Goal: Transaction & Acquisition: Obtain resource

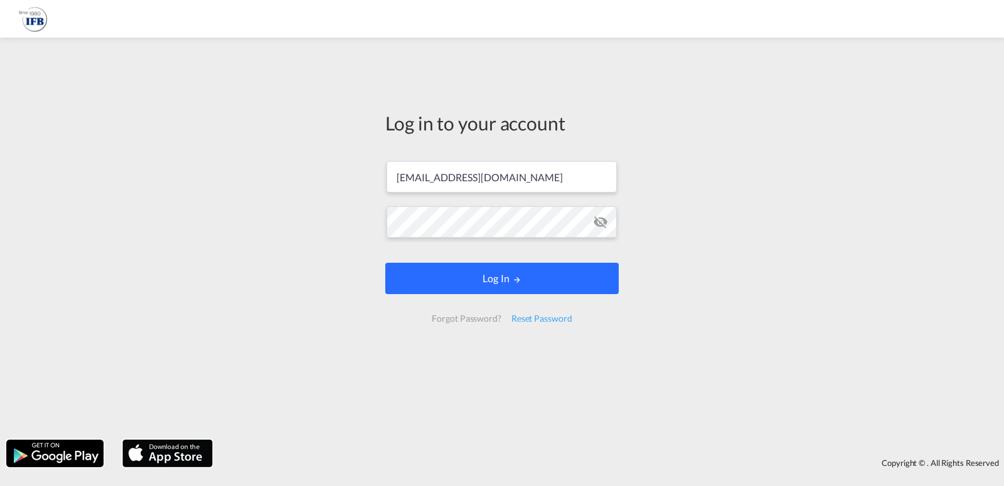
click at [504, 286] on button "Log In" at bounding box center [502, 278] width 234 height 31
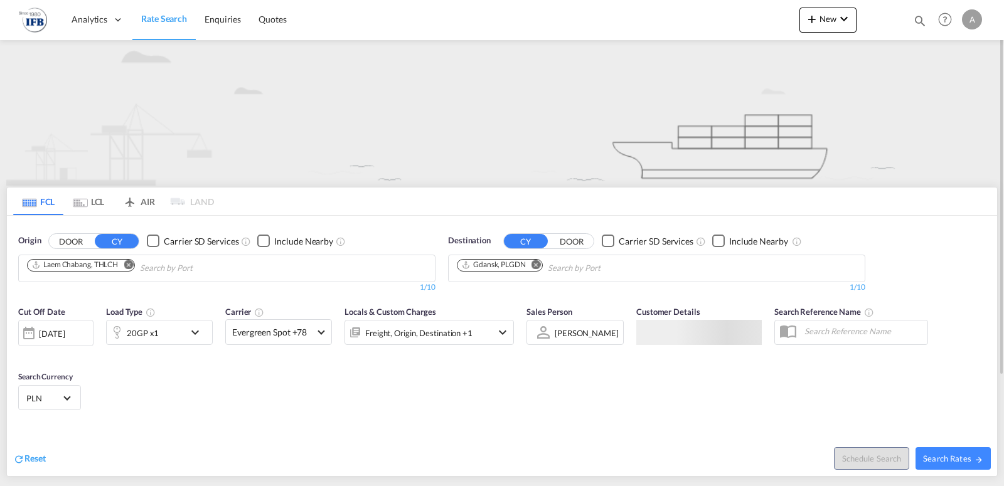
click at [128, 265] on md-icon "Remove" at bounding box center [128, 264] width 9 height 9
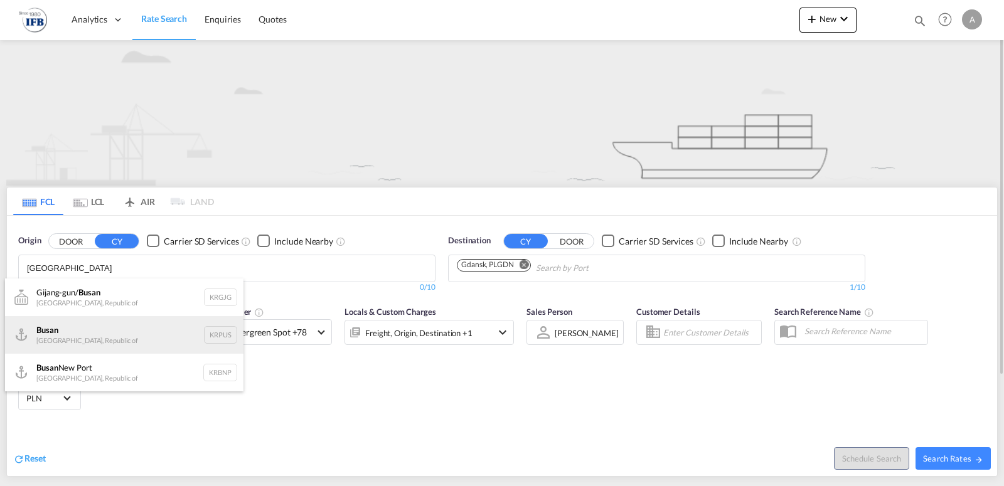
type input "[GEOGRAPHIC_DATA]"
click at [117, 342] on div "Busan Korea, Republic of KRPUS" at bounding box center [124, 335] width 239 height 38
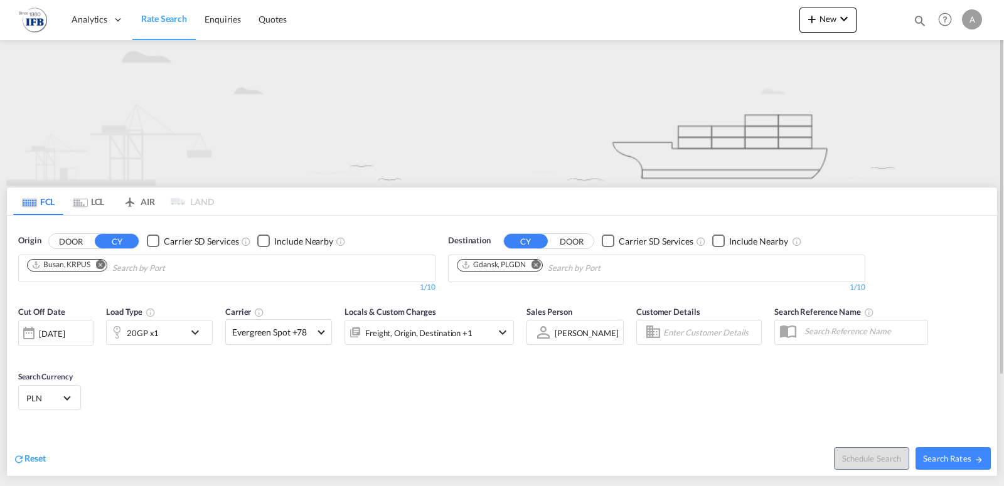
click at [199, 336] on md-icon "icon-chevron-down" at bounding box center [198, 332] width 21 height 15
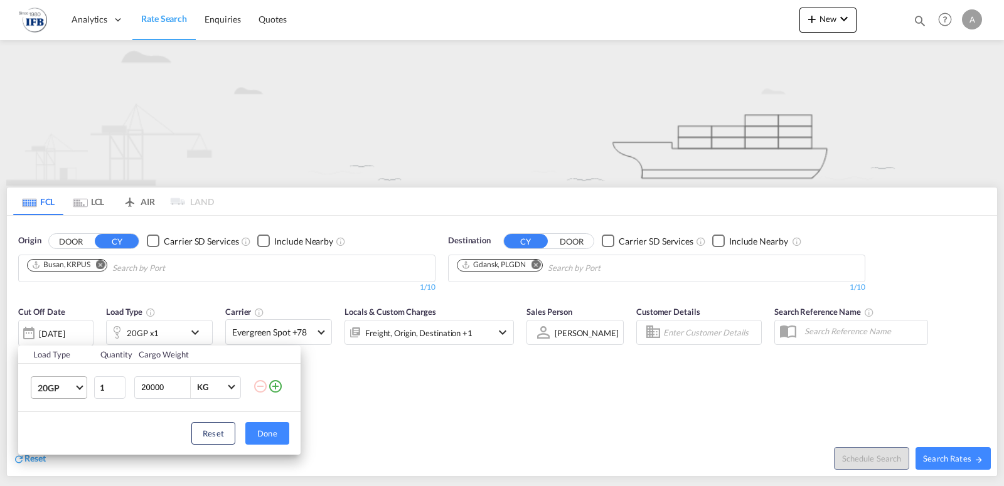
click at [81, 389] on md-select-value "20GP" at bounding box center [61, 387] width 50 height 21
click at [73, 393] on md-option "40HC" at bounding box center [70, 395] width 85 height 30
click at [252, 435] on button "Done" at bounding box center [267, 433] width 44 height 23
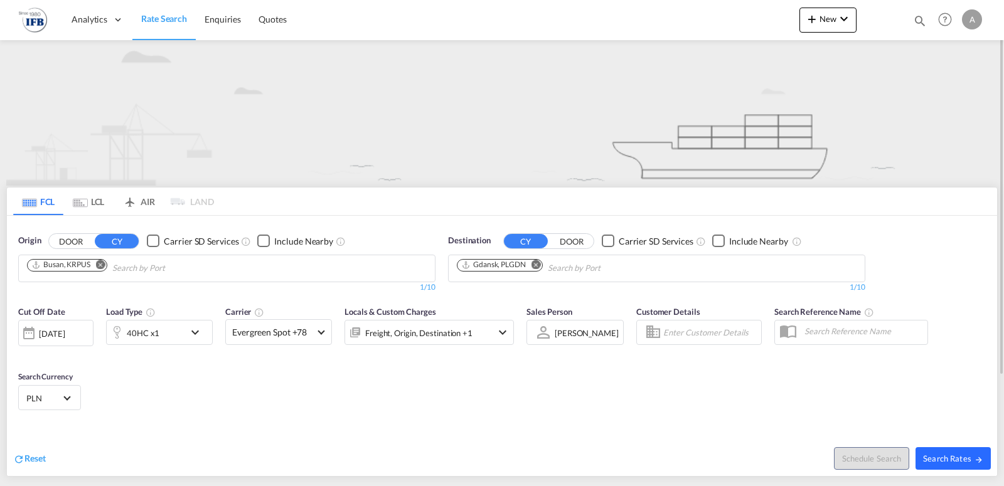
click at [958, 458] on span "Search Rates" at bounding box center [953, 459] width 60 height 10
type input "KRPUS to PLGDN / [DATE]"
